Goal: Task Accomplishment & Management: Manage account settings

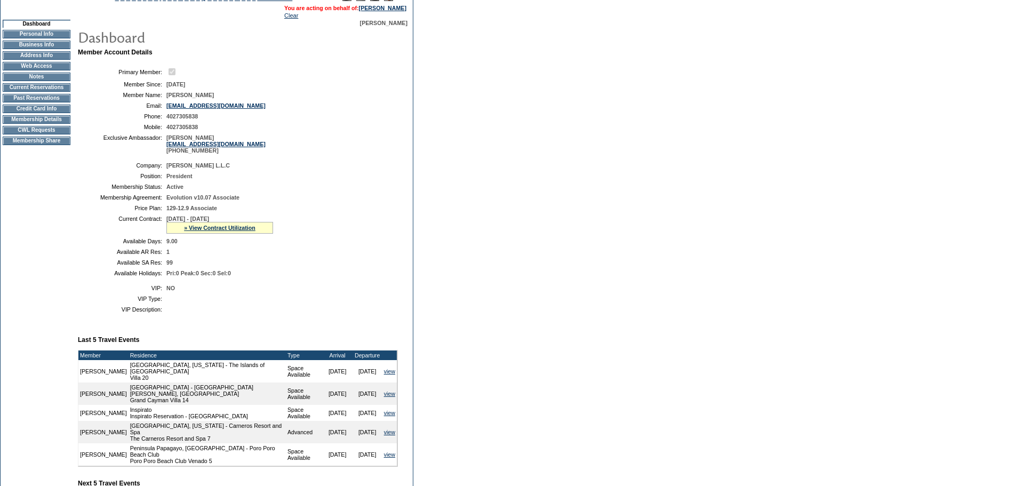
scroll to position [160, 0]
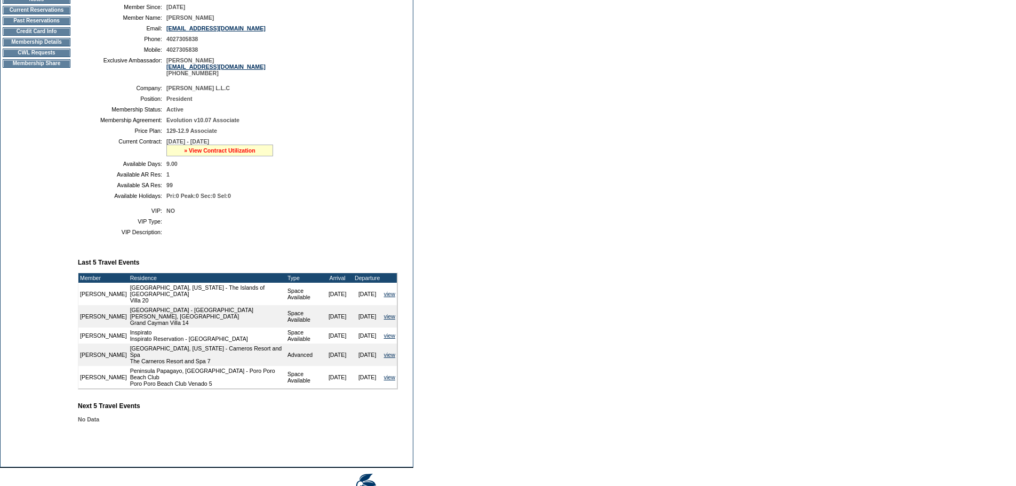
click at [240, 154] on link "» View Contract Utilization" at bounding box center [219, 150] width 71 height 6
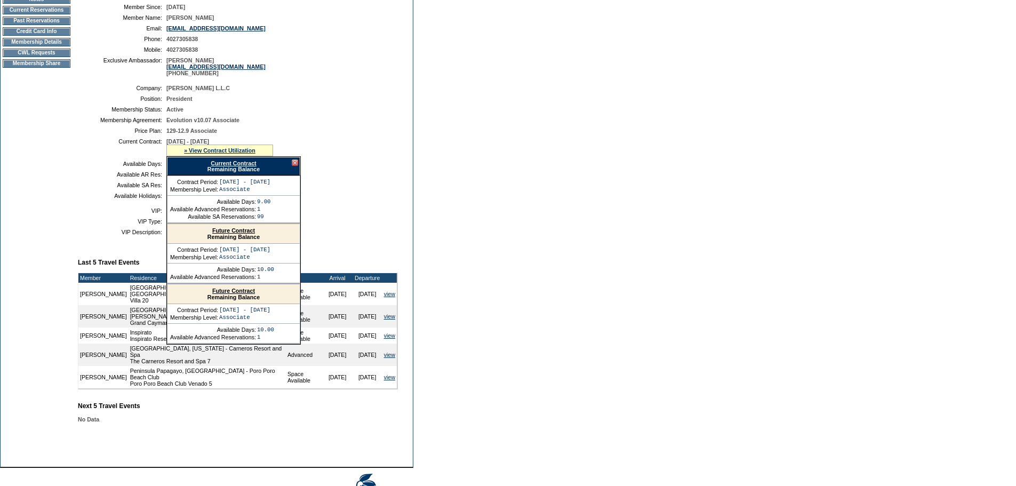
click at [241, 234] on link "Future Contract" at bounding box center [233, 230] width 43 height 6
click at [895, 253] on form "Follow Us ::" at bounding box center [508, 180] width 1016 height 681
click at [366, 225] on td at bounding box center [279, 221] width 227 height 6
click at [295, 166] on div at bounding box center [295, 162] width 6 height 6
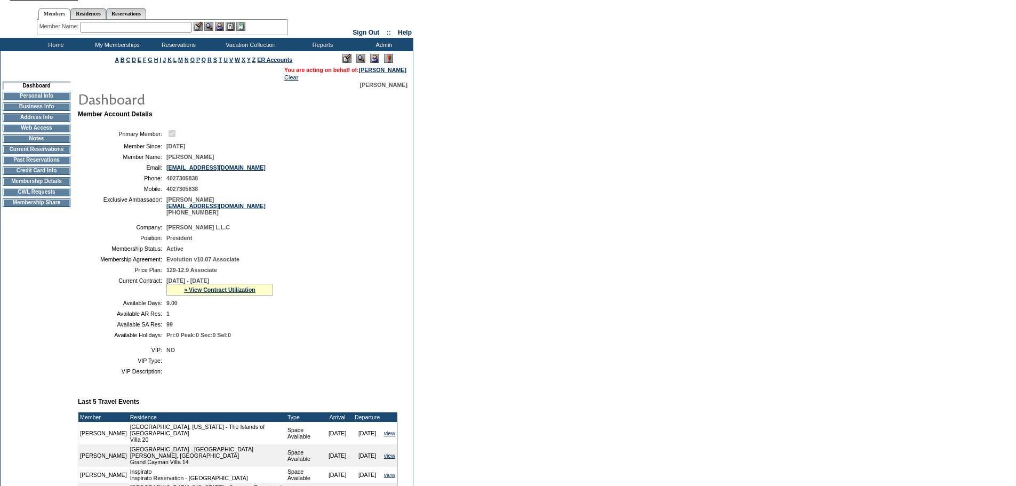
scroll to position [0, 0]
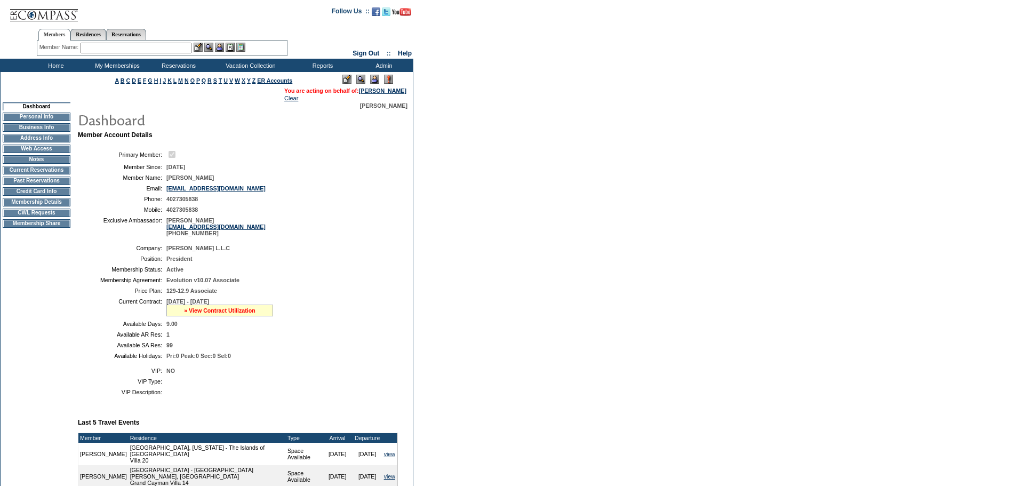
click at [207, 314] on link "» View Contract Utilization" at bounding box center [219, 310] width 71 height 6
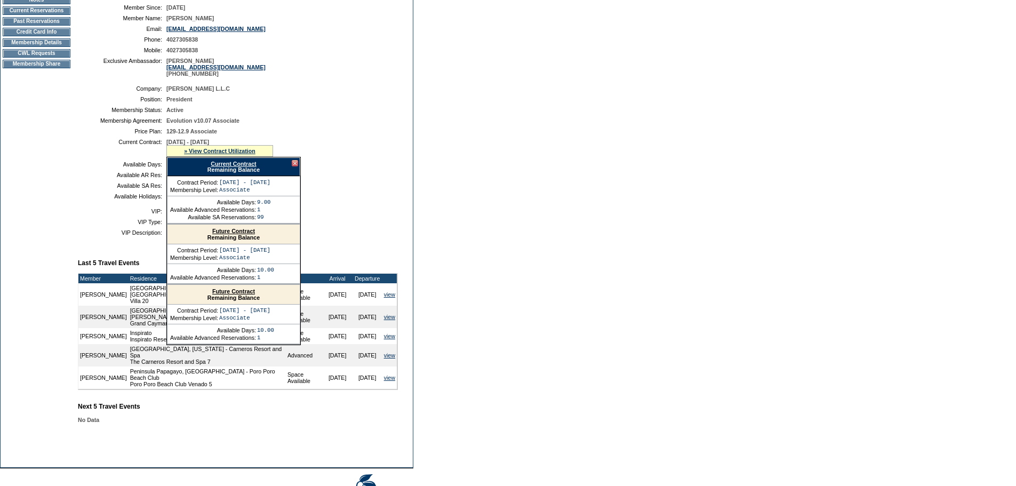
scroll to position [160, 0]
click at [238, 166] on link "Current Contract" at bounding box center [233, 163] width 45 height 6
click at [218, 433] on td "Member Account Details Primary Member: Member Since: 1/3/2008 Member Name: Blak…" at bounding box center [242, 206] width 329 height 470
click at [429, 193] on form "Follow Us ::" at bounding box center [508, 180] width 1016 height 681
click at [291, 168] on div "Current Contract Remaining Balance" at bounding box center [233, 166] width 133 height 19
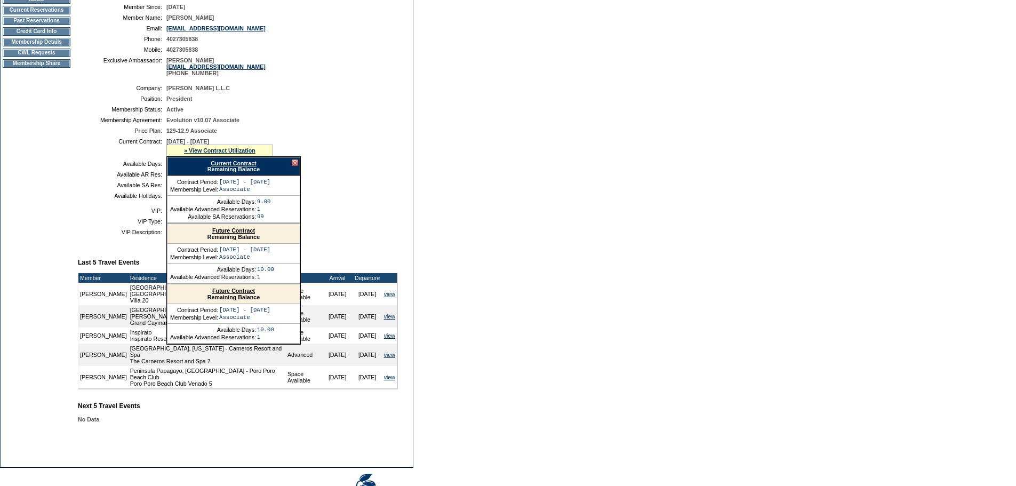
click at [294, 166] on div at bounding box center [295, 162] width 6 height 6
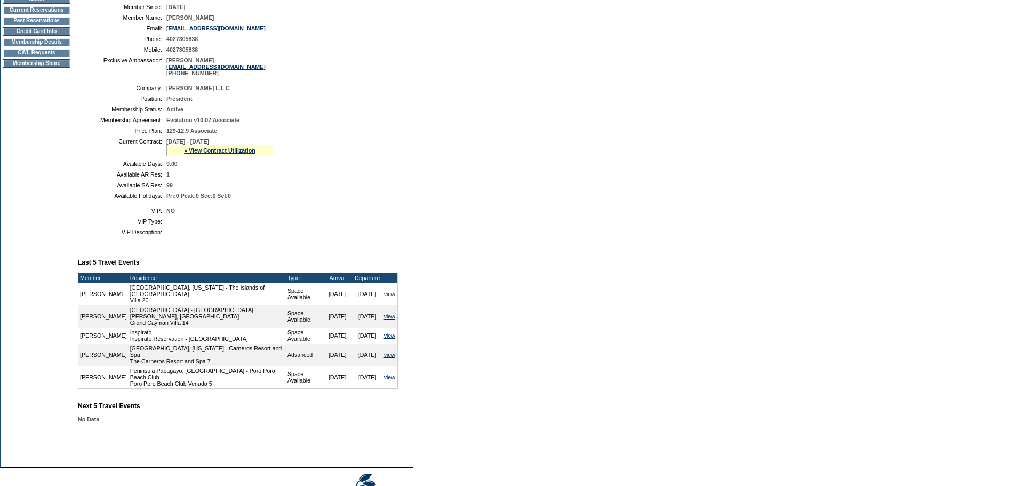
click at [322, 168] on table "Company: Cameron Townhomes L.L.C Position: President Membership Status: Active …" at bounding box center [238, 142] width 320 height 123
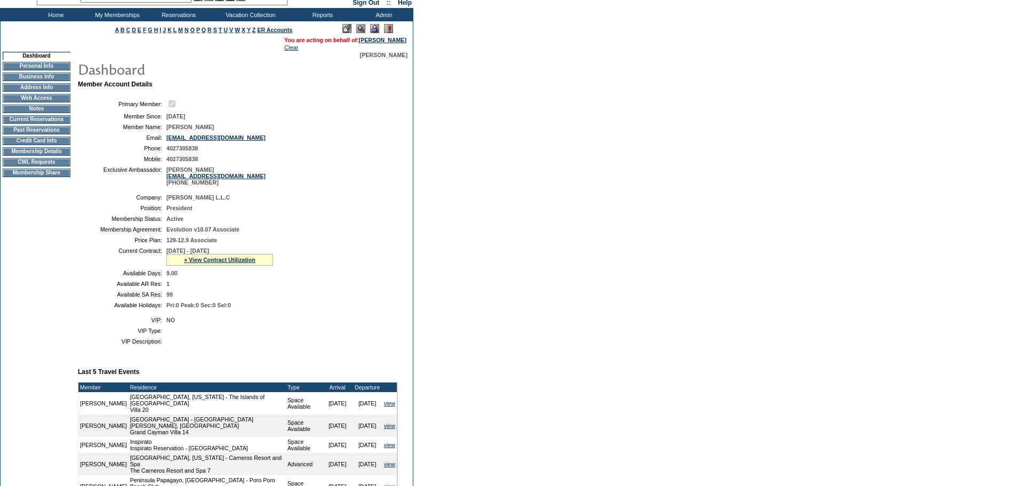
scroll to position [0, 0]
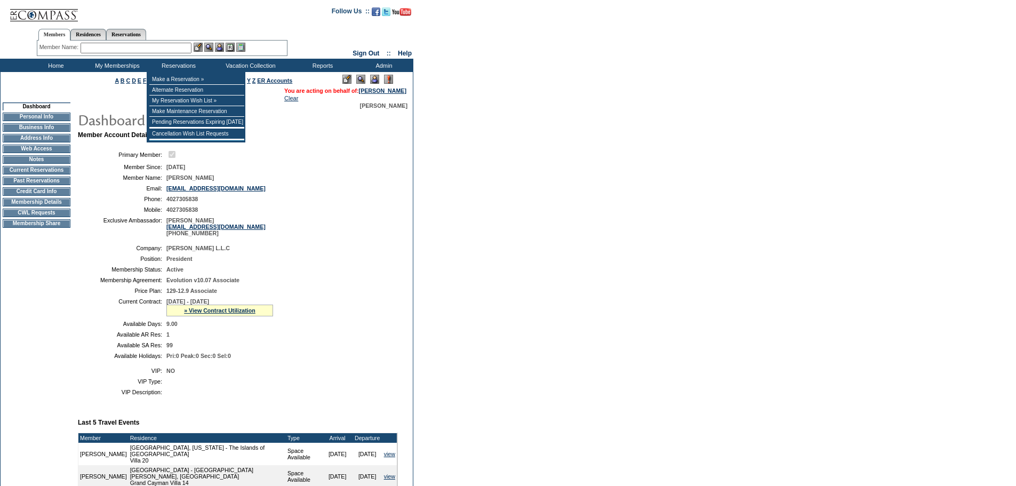
click at [183, 51] on input "text" at bounding box center [136, 48] width 111 height 11
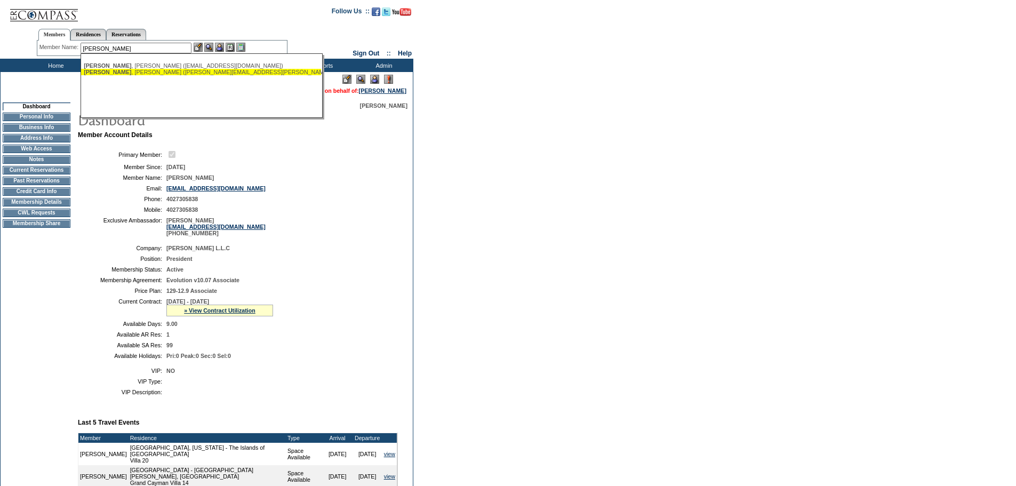
click at [158, 74] on div "Reif , Rob (reif.robert@gmail.com)" at bounding box center [201, 72] width 235 height 6
type input "Reif, Rob (reif.robert@gmail.com)"
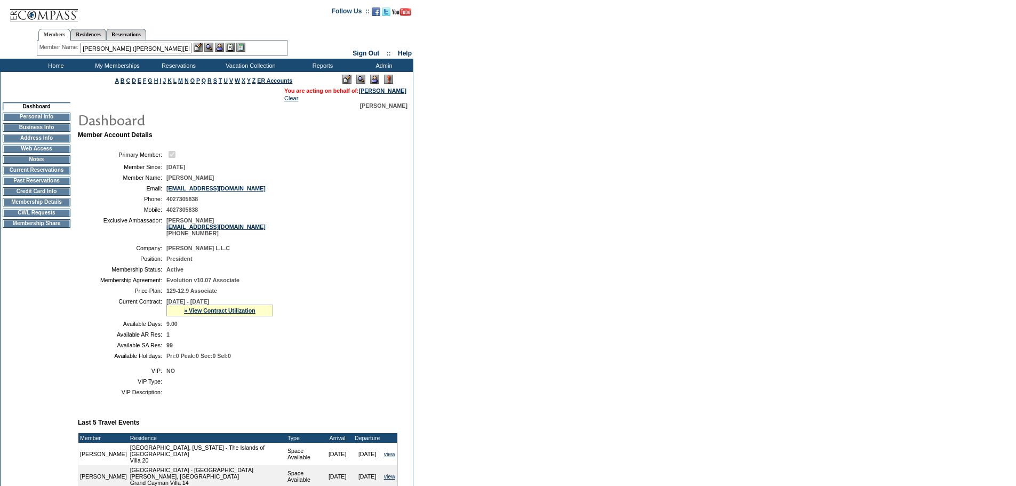
click at [222, 45] on img at bounding box center [219, 47] width 9 height 9
click at [211, 46] on img at bounding box center [208, 47] width 9 height 9
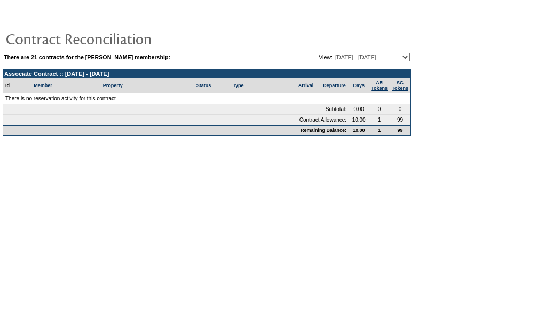
click at [387, 58] on select "01/03/08 - 01/31/09 02/01/09 - 01/31/10 02/01/10 - 01/31/11 02/01/11 - 01/31/12…" at bounding box center [370, 57] width 77 height 9
select select "124162"
click at [332, 53] on select "01/03/08 - 01/31/09 02/01/09 - 01/31/10 02/01/10 - 01/31/11 02/01/11 - 01/31/12…" at bounding box center [370, 57] width 77 height 9
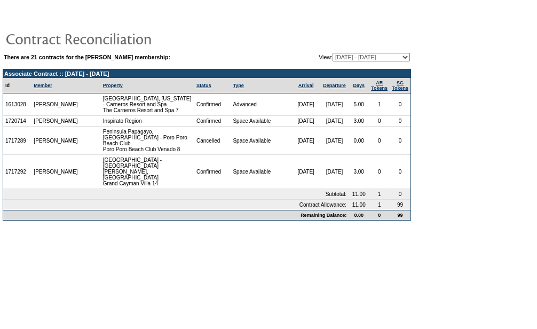
click at [372, 54] on select "[DATE] - [DATE] [DATE] - [DATE] [DATE] - [DATE] [DATE] - [DATE] [DATE] - [DATE]…" at bounding box center [370, 57] width 77 height 9
select select "129836"
click at [332, 53] on select "[DATE] - [DATE] [DATE] - [DATE] [DATE] - [DATE] [DATE] - [DATE] [DATE] - [DATE]…" at bounding box center [370, 57] width 77 height 9
